Goal: Task Accomplishment & Management: Manage account settings

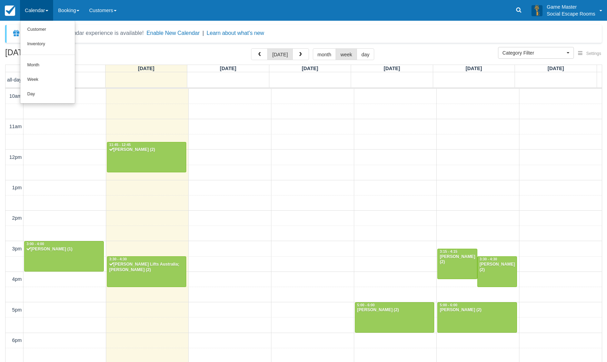
select select
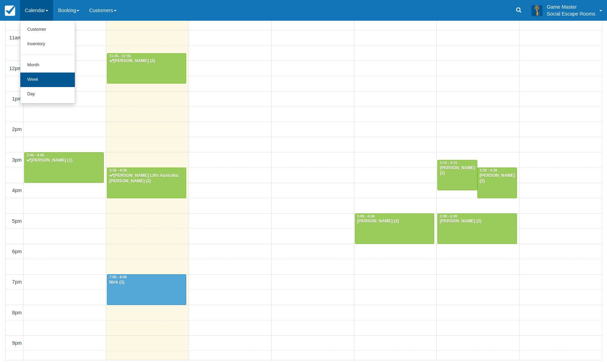
scroll to position [21, 0]
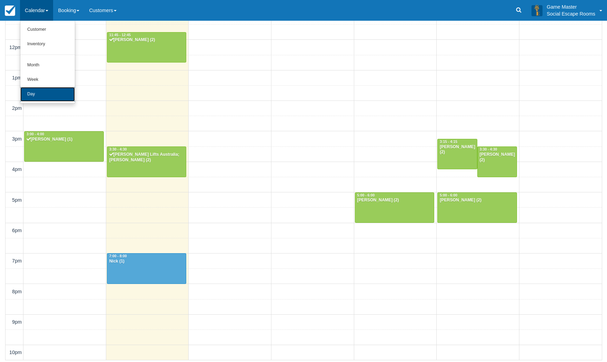
click at [49, 95] on link "Day" at bounding box center [47, 94] width 55 height 14
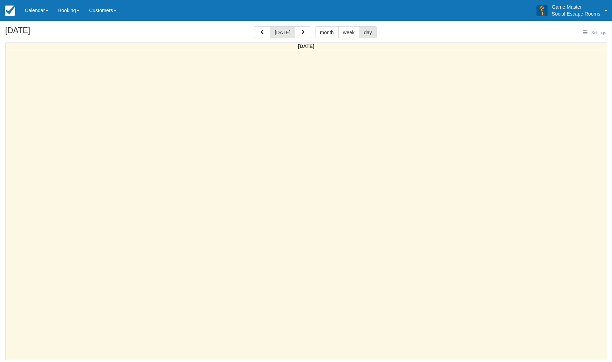
select select
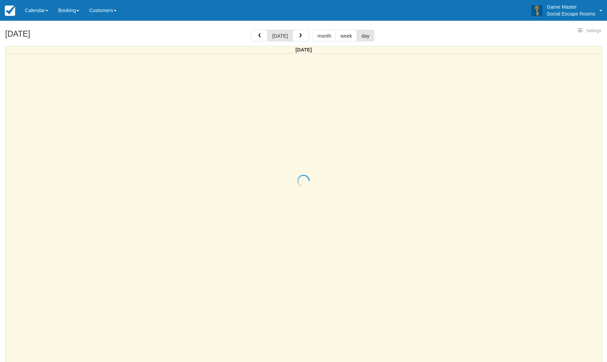
select select
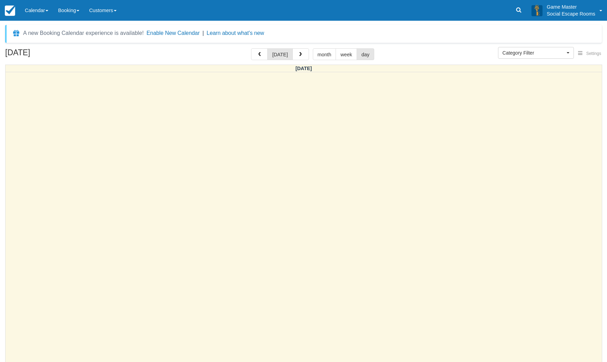
click at [42, 12] on link "Calendar" at bounding box center [36, 10] width 33 height 21
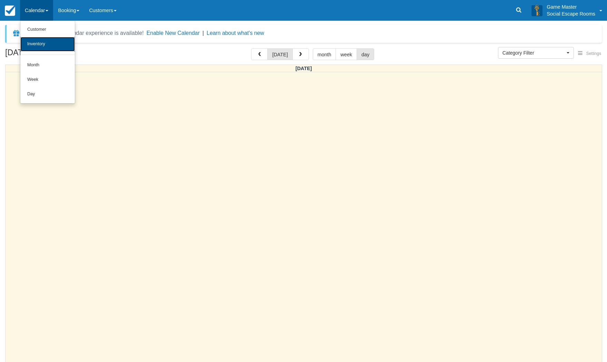
click at [51, 41] on link "Inventory" at bounding box center [47, 44] width 55 height 14
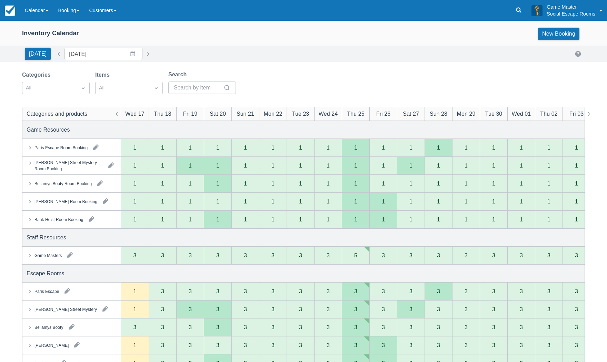
click at [68, 255] on button "button" at bounding box center [70, 254] width 11 height 11
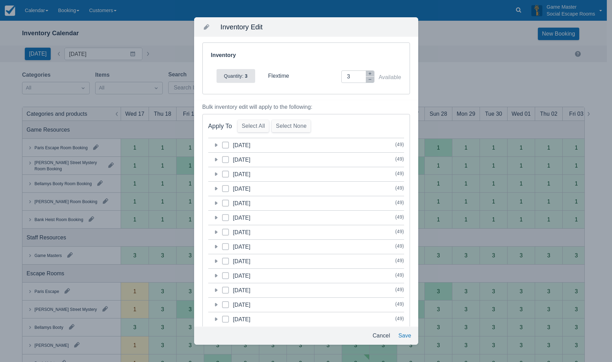
click at [226, 147] on span at bounding box center [225, 147] width 7 height 12
click at [222, 143] on input "category-1758031200" at bounding box center [222, 143] width 0 height 0
checkbox input "true"
drag, startPoint x: 224, startPoint y: 158, endPoint x: 227, endPoint y: 164, distance: 6.2
click at [224, 159] on span at bounding box center [225, 162] width 7 height 12
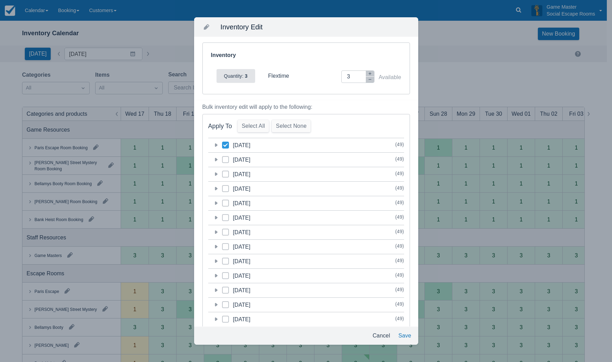
click at [222, 158] on input "category-1758117600" at bounding box center [222, 157] width 0 height 0
checkbox input "true"
click at [226, 174] on icon at bounding box center [226, 173] width 2 height 1
click at [222, 172] on input "category-1758204000" at bounding box center [222, 172] width 0 height 0
checkbox input "true"
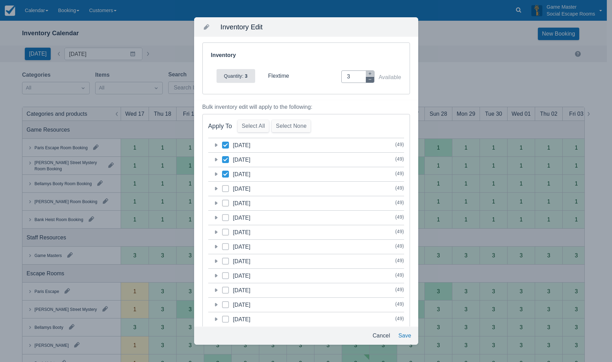
click at [366, 80] on button "button" at bounding box center [370, 80] width 8 height 6
type input "2"
click at [407, 334] on button "Save" at bounding box center [405, 335] width 18 height 12
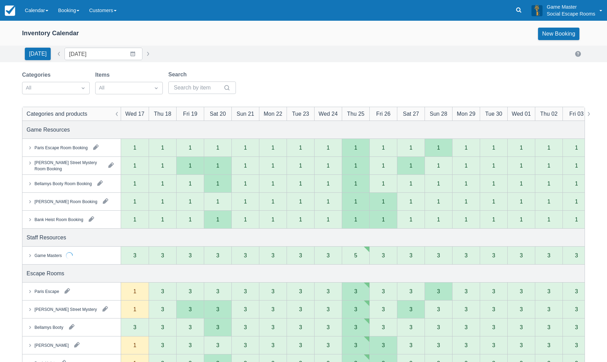
click at [52, 293] on div "Paris Escape" at bounding box center [46, 291] width 24 height 6
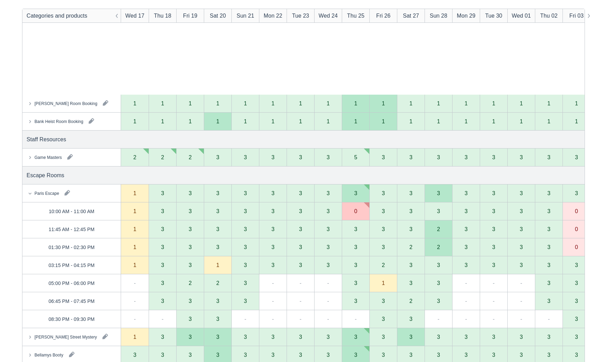
scroll to position [241, 0]
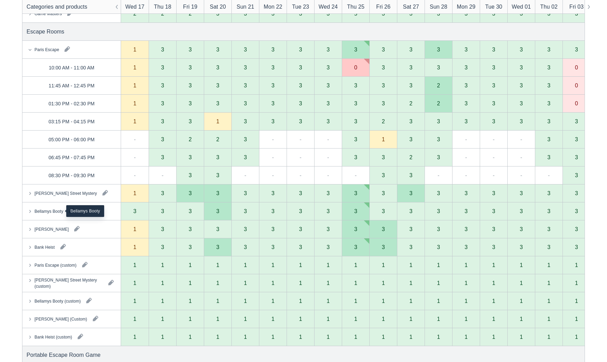
click at [48, 210] on div "Bellamys Booty" at bounding box center [48, 211] width 29 height 6
